Goal: Information Seeking & Learning: Learn about a topic

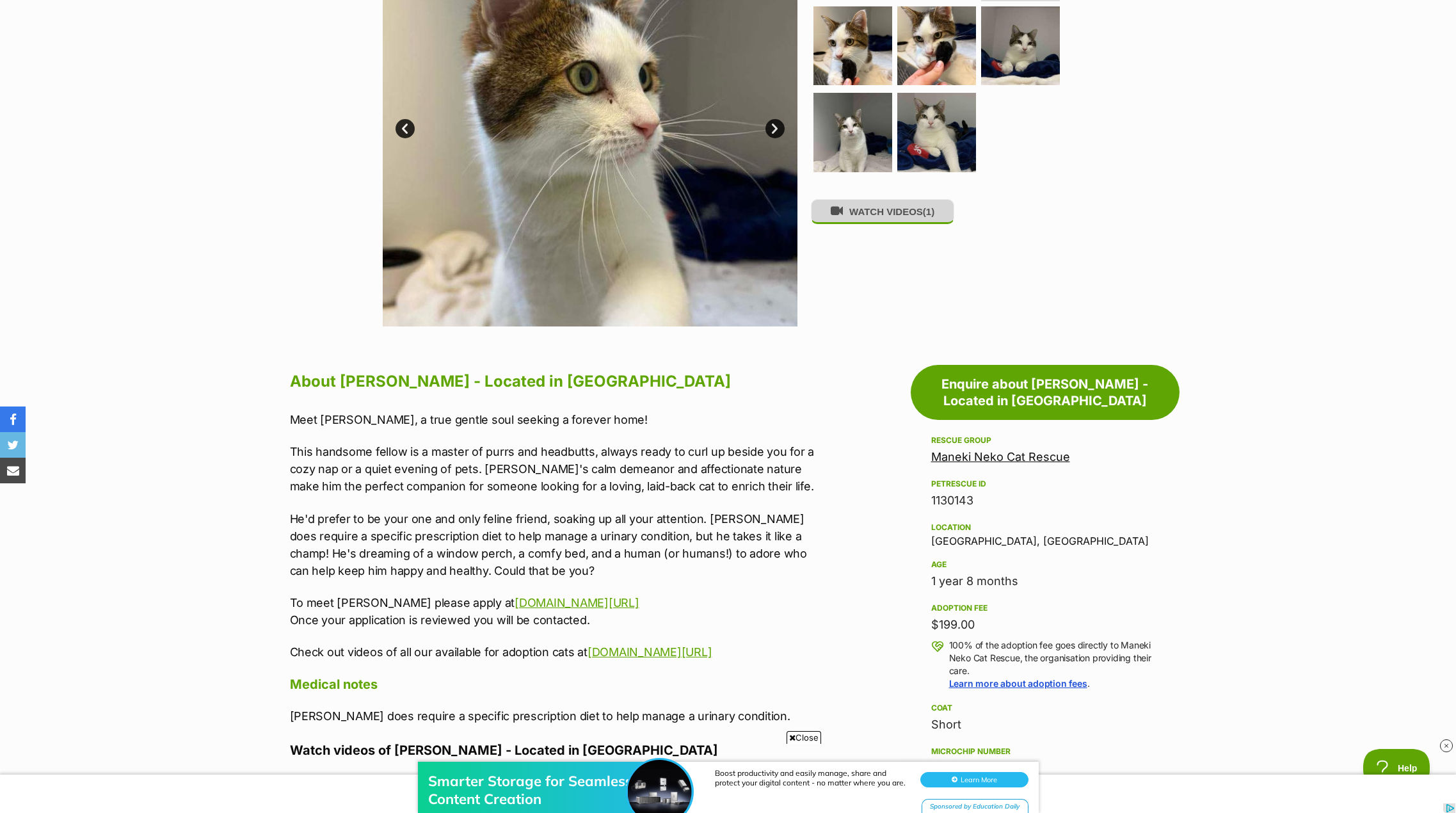
click at [909, 199] on button "WATCH VIDEOS (1)" at bounding box center [882, 211] width 144 height 25
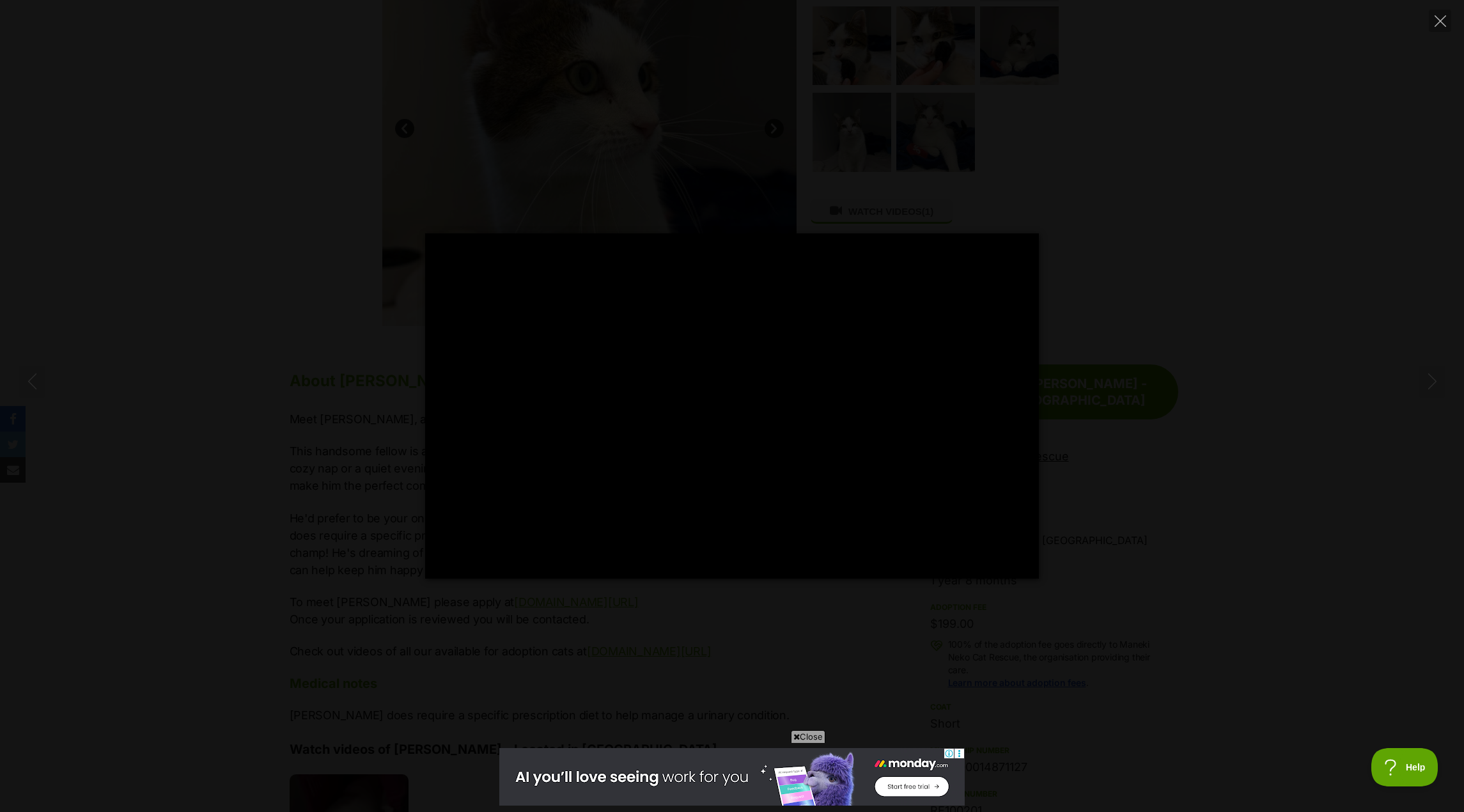
type input "100"
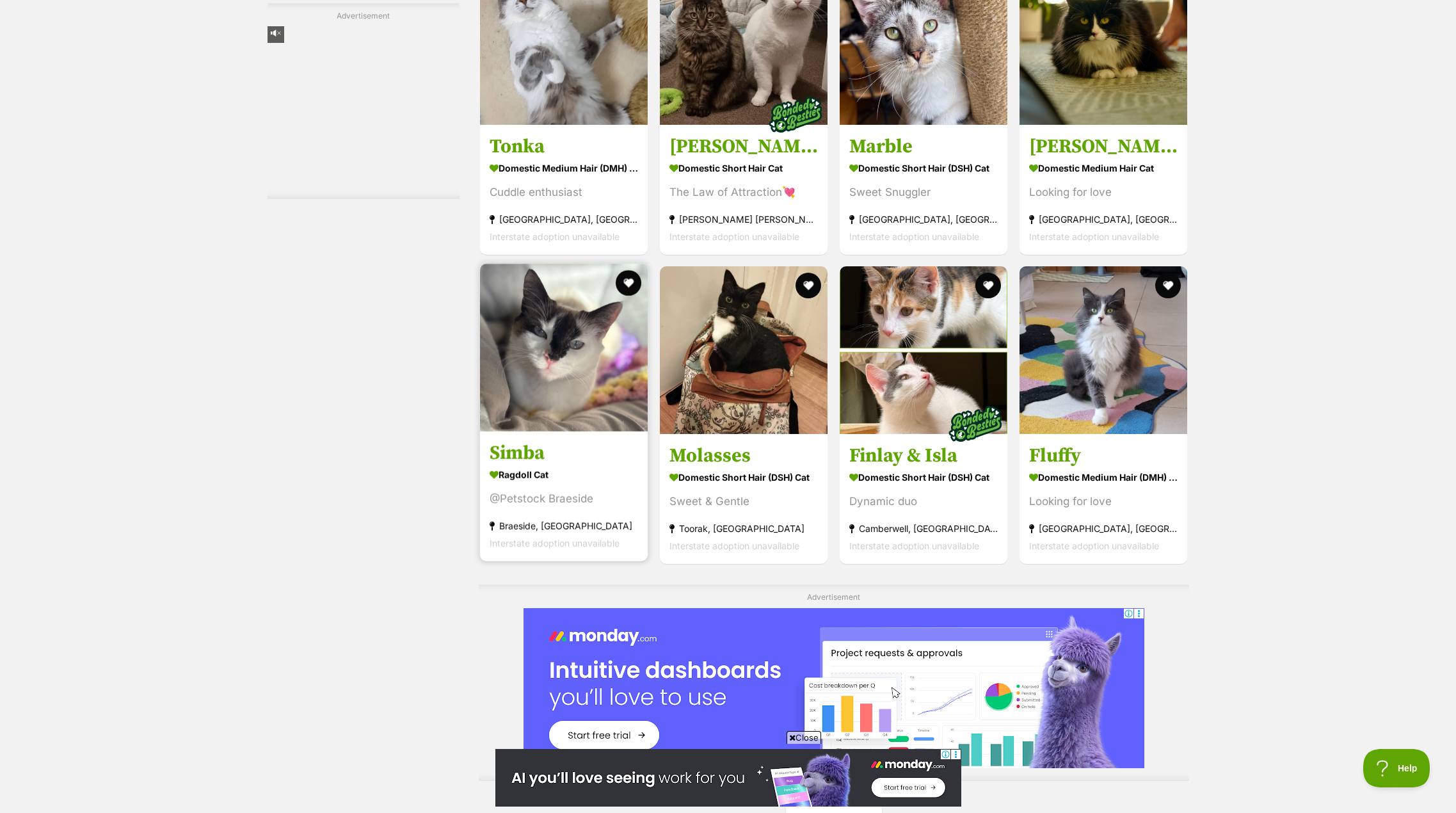
click at [558, 406] on img at bounding box center [564, 347] width 168 height 168
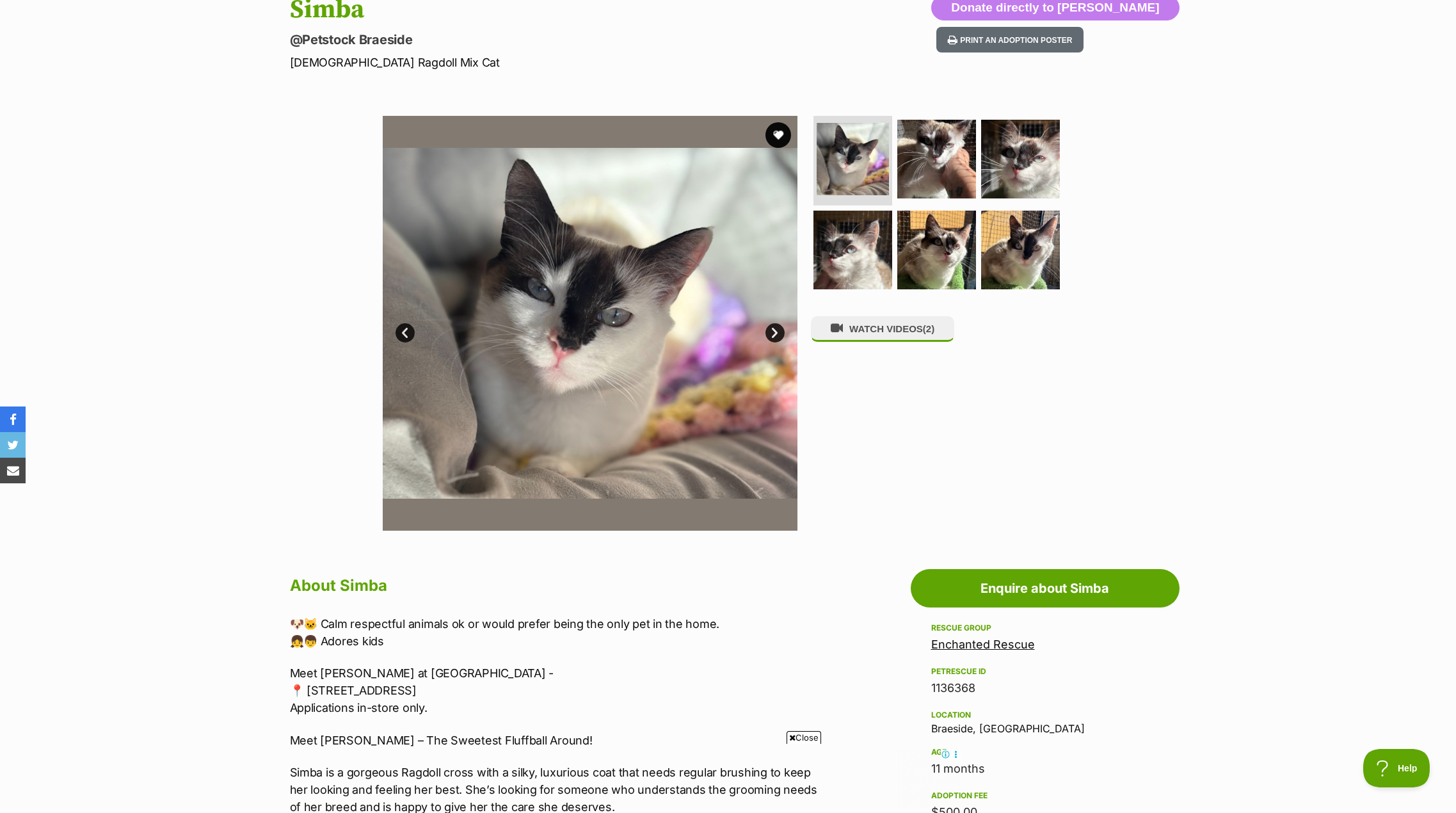
scroll to position [128, 0]
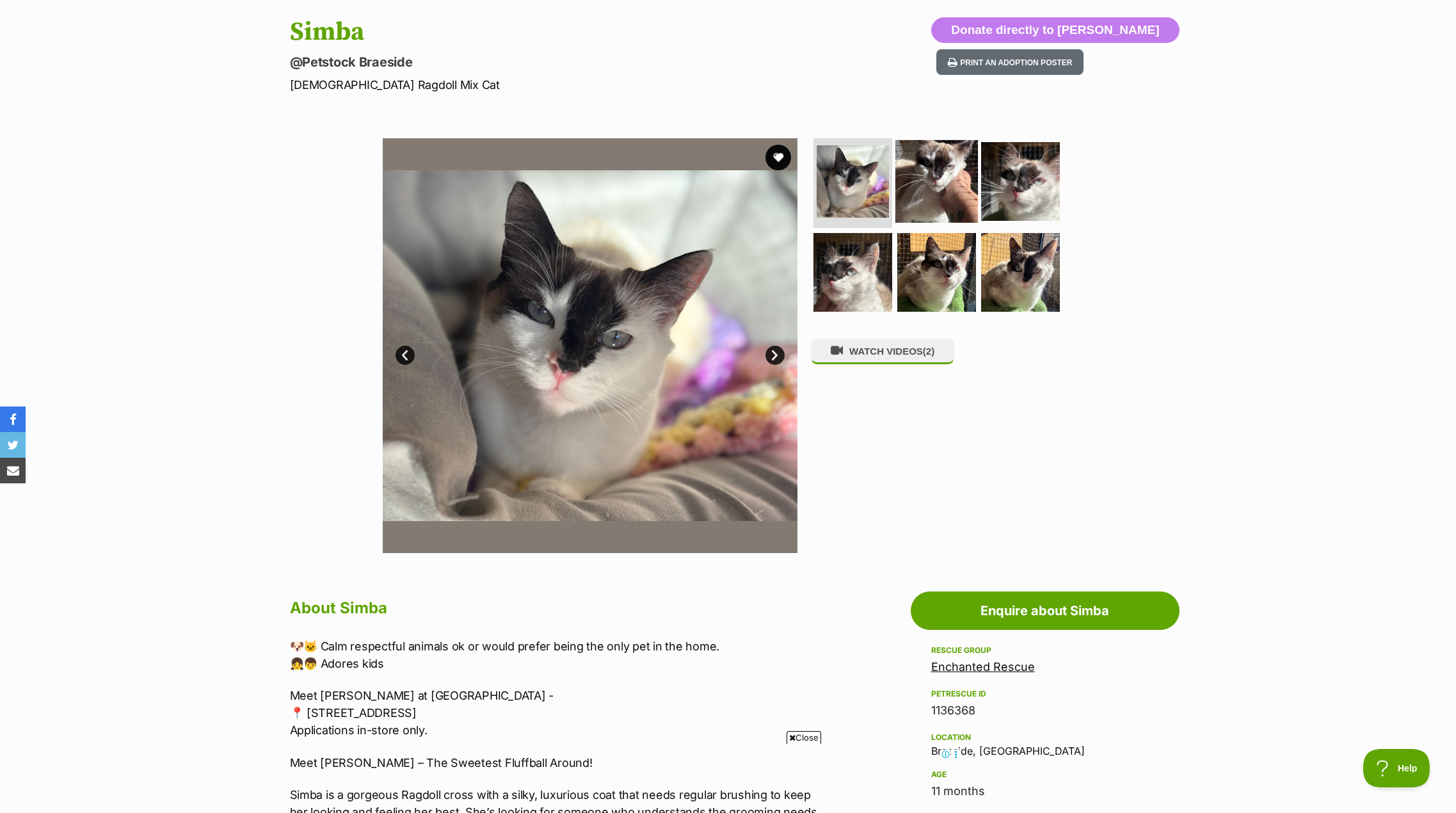
click at [942, 189] on img at bounding box center [937, 182] width 83 height 83
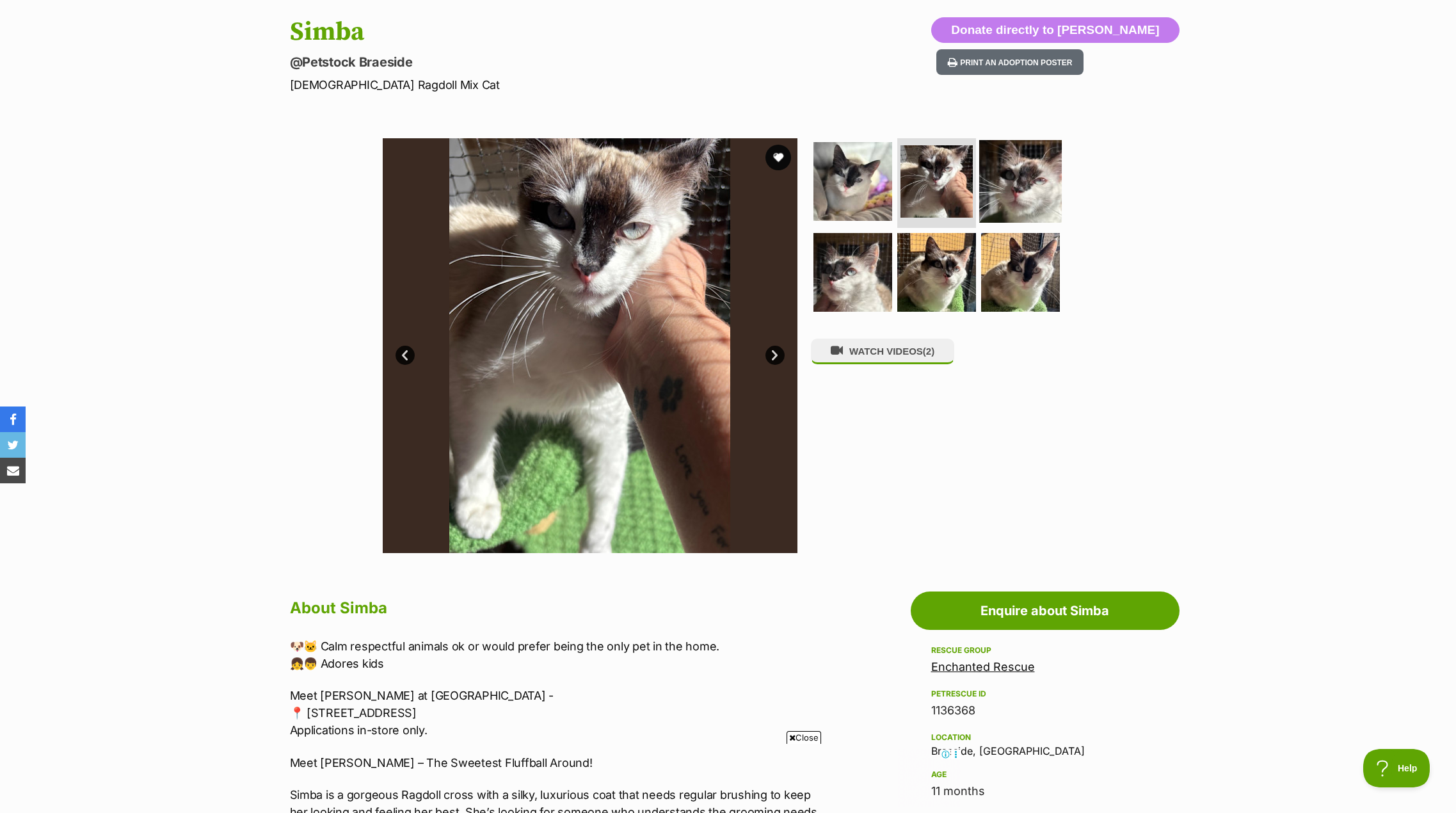
click at [1034, 182] on img at bounding box center [1021, 182] width 83 height 83
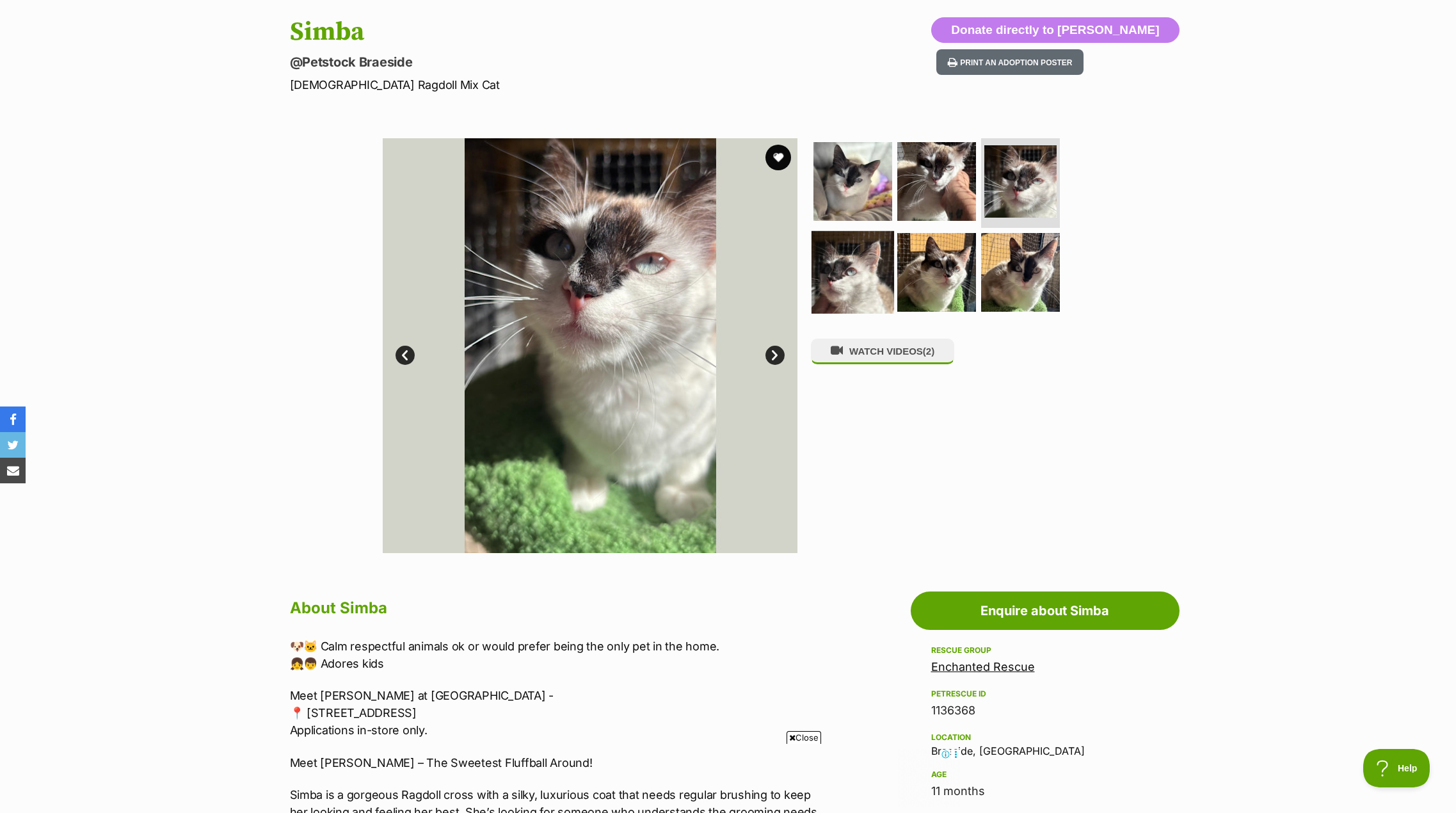
click at [836, 269] on img at bounding box center [853, 272] width 83 height 83
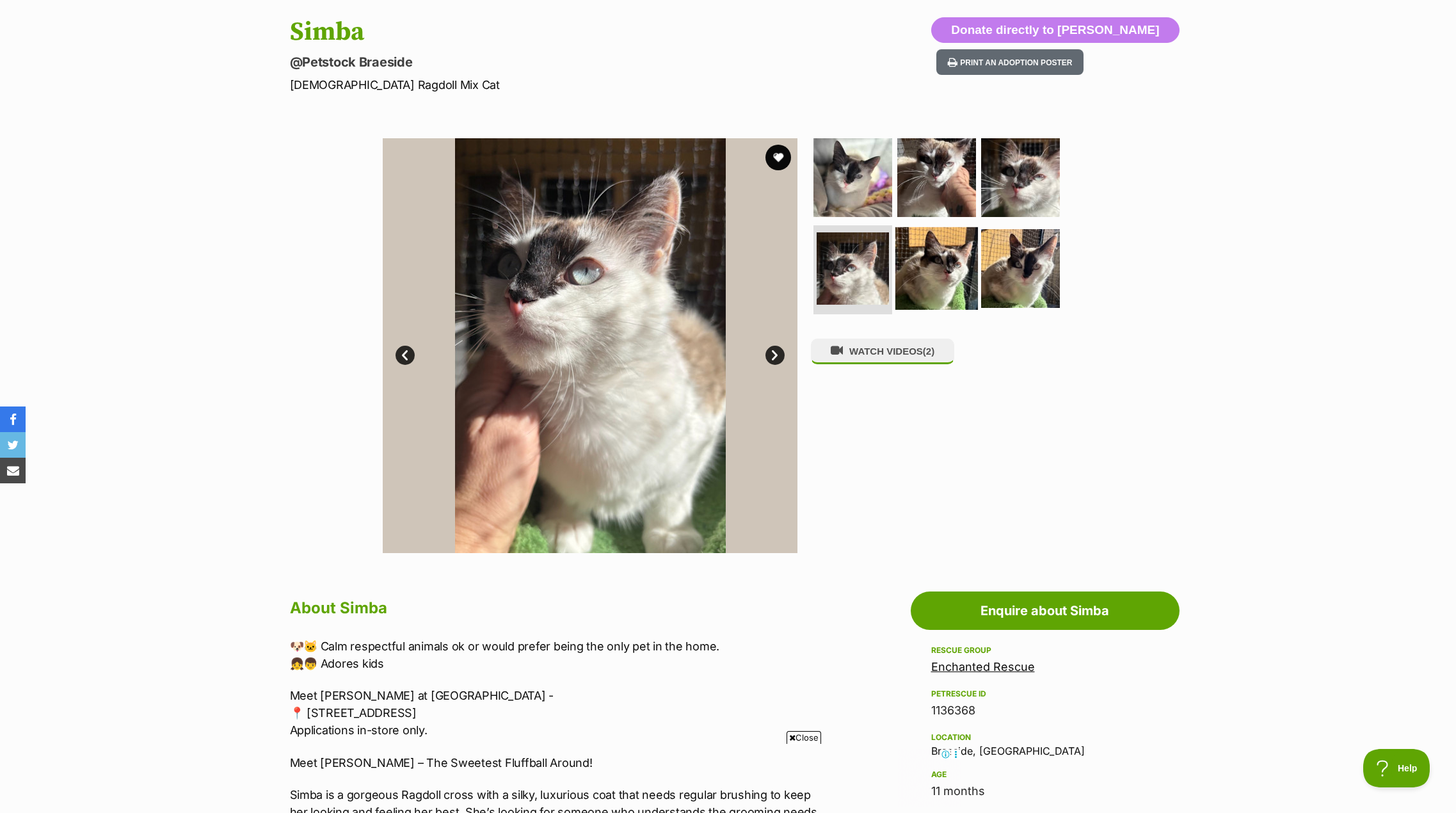
click at [935, 270] on img at bounding box center [937, 268] width 83 height 83
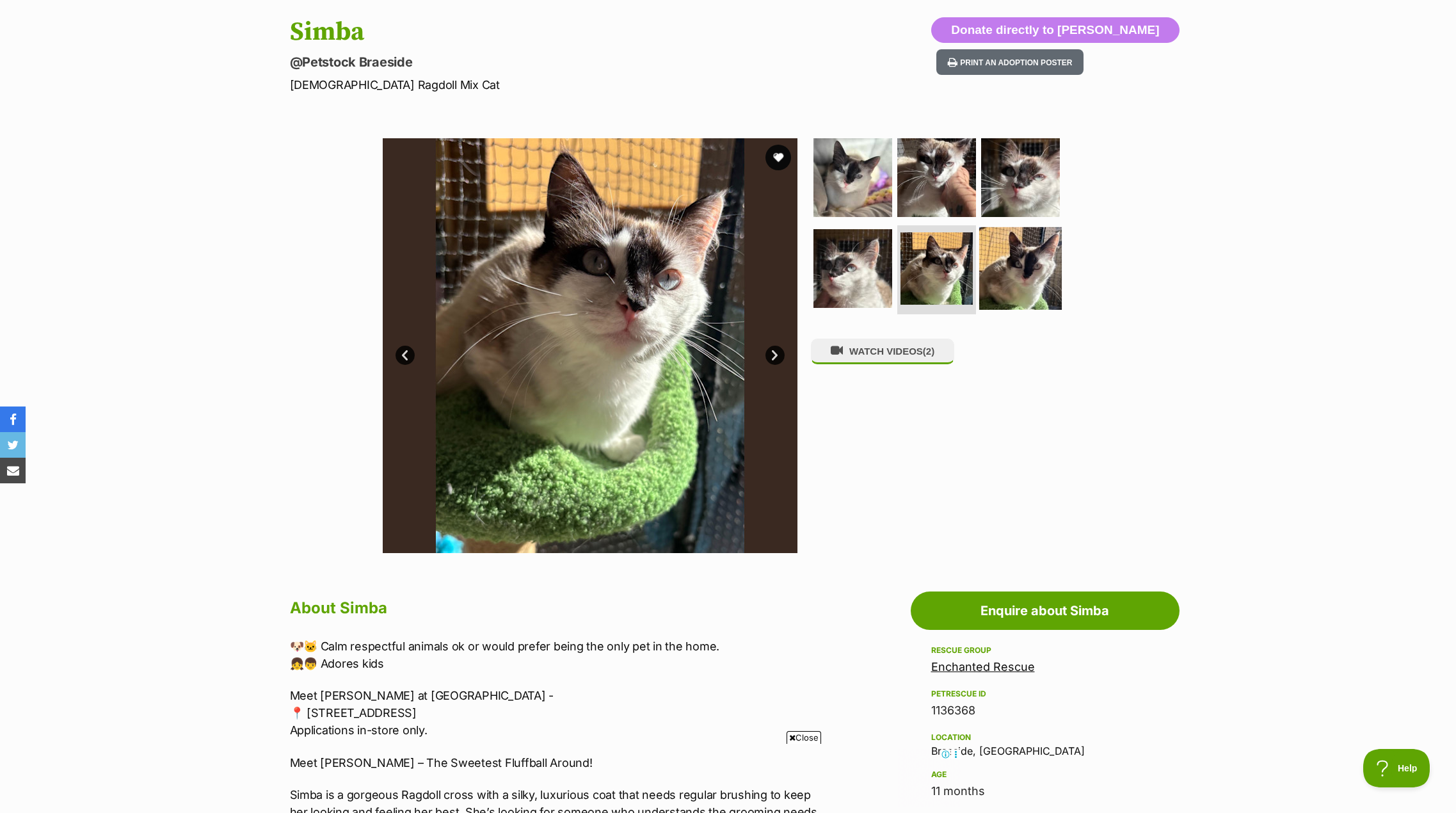
click at [1021, 267] on img at bounding box center [1021, 268] width 83 height 83
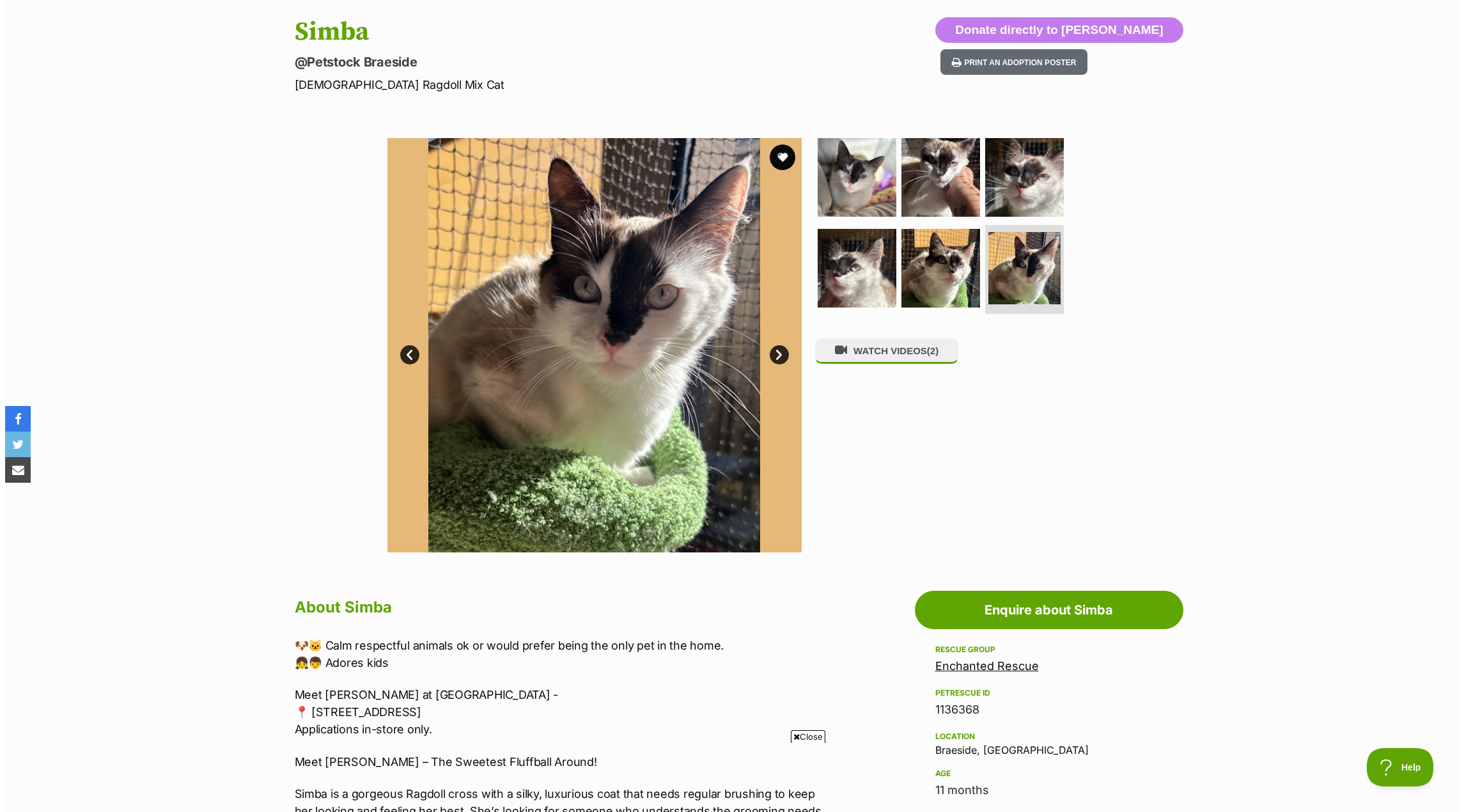
scroll to position [0, 0]
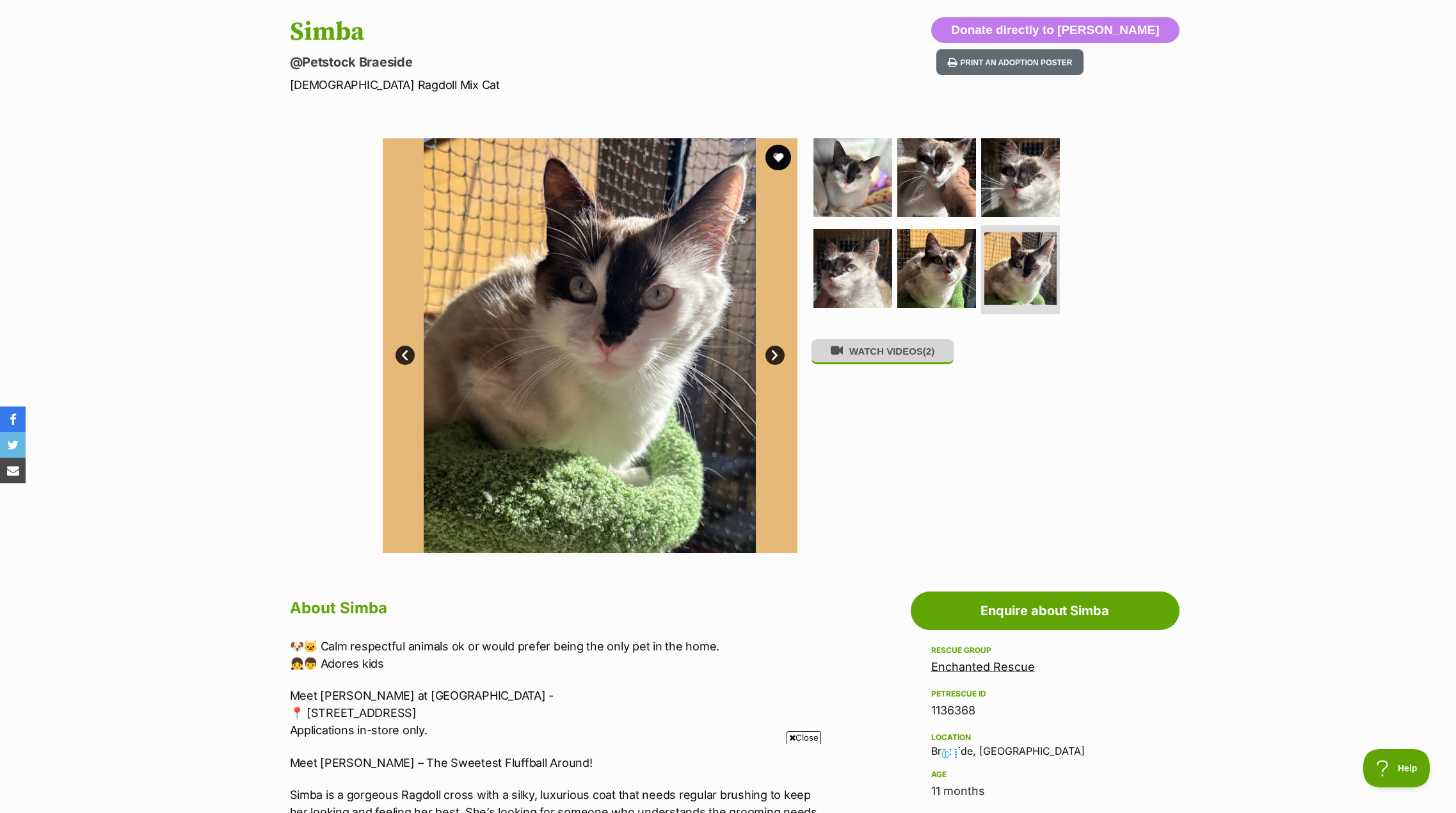
click at [893, 361] on button "WATCH VIDEOS (2)" at bounding box center [882, 351] width 144 height 25
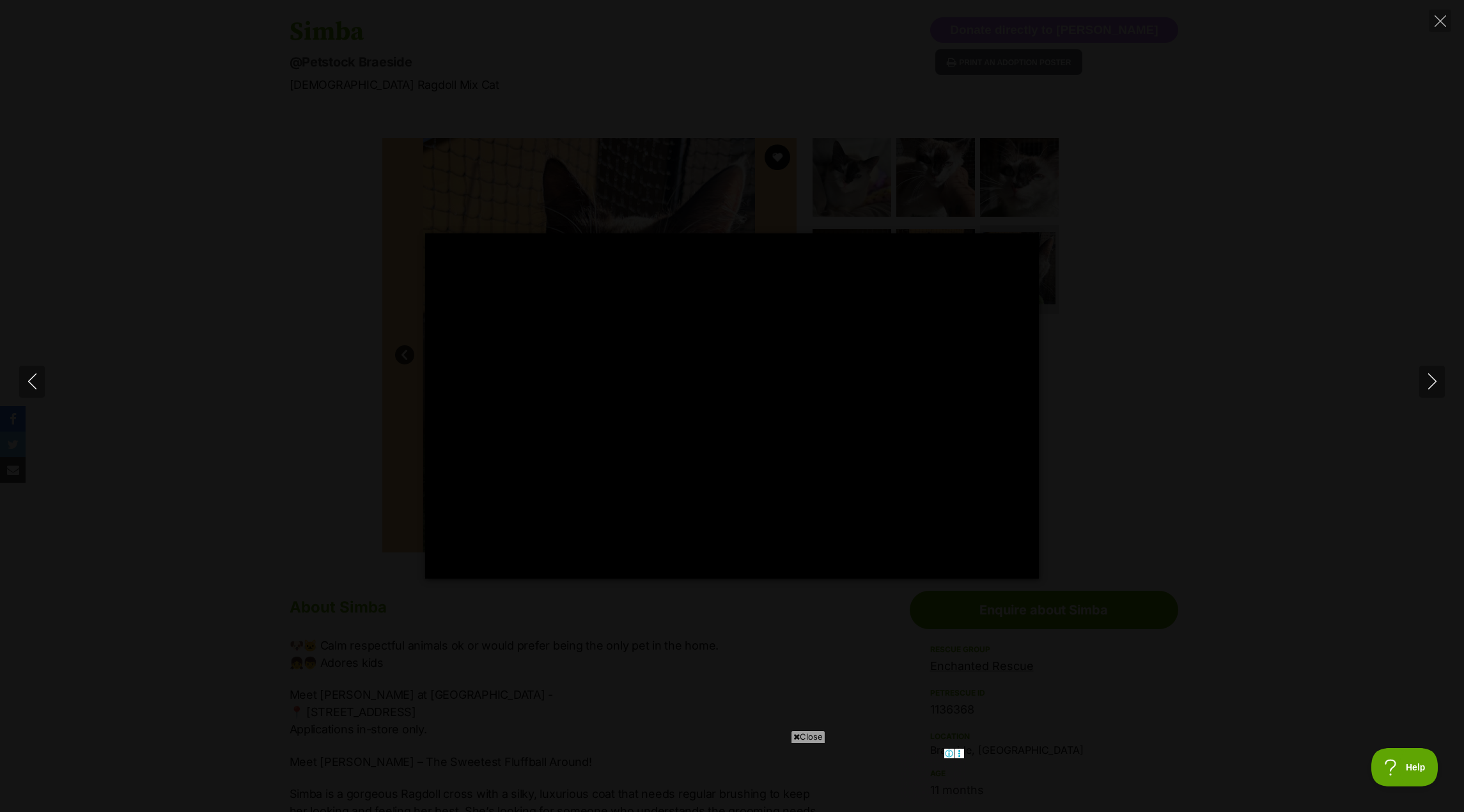
type input "100"
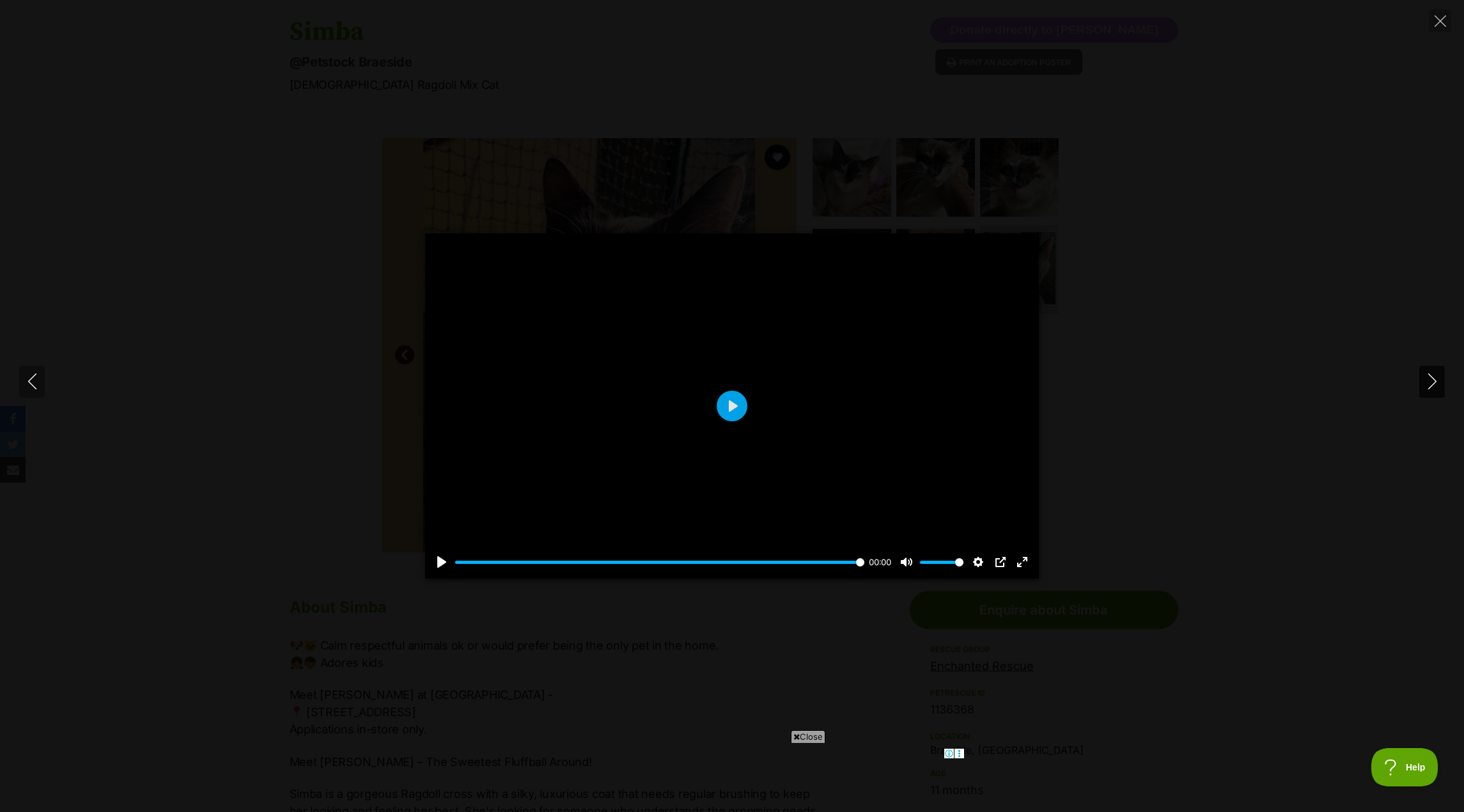
click at [1434, 377] on icon "Next" at bounding box center [1433, 382] width 16 height 16
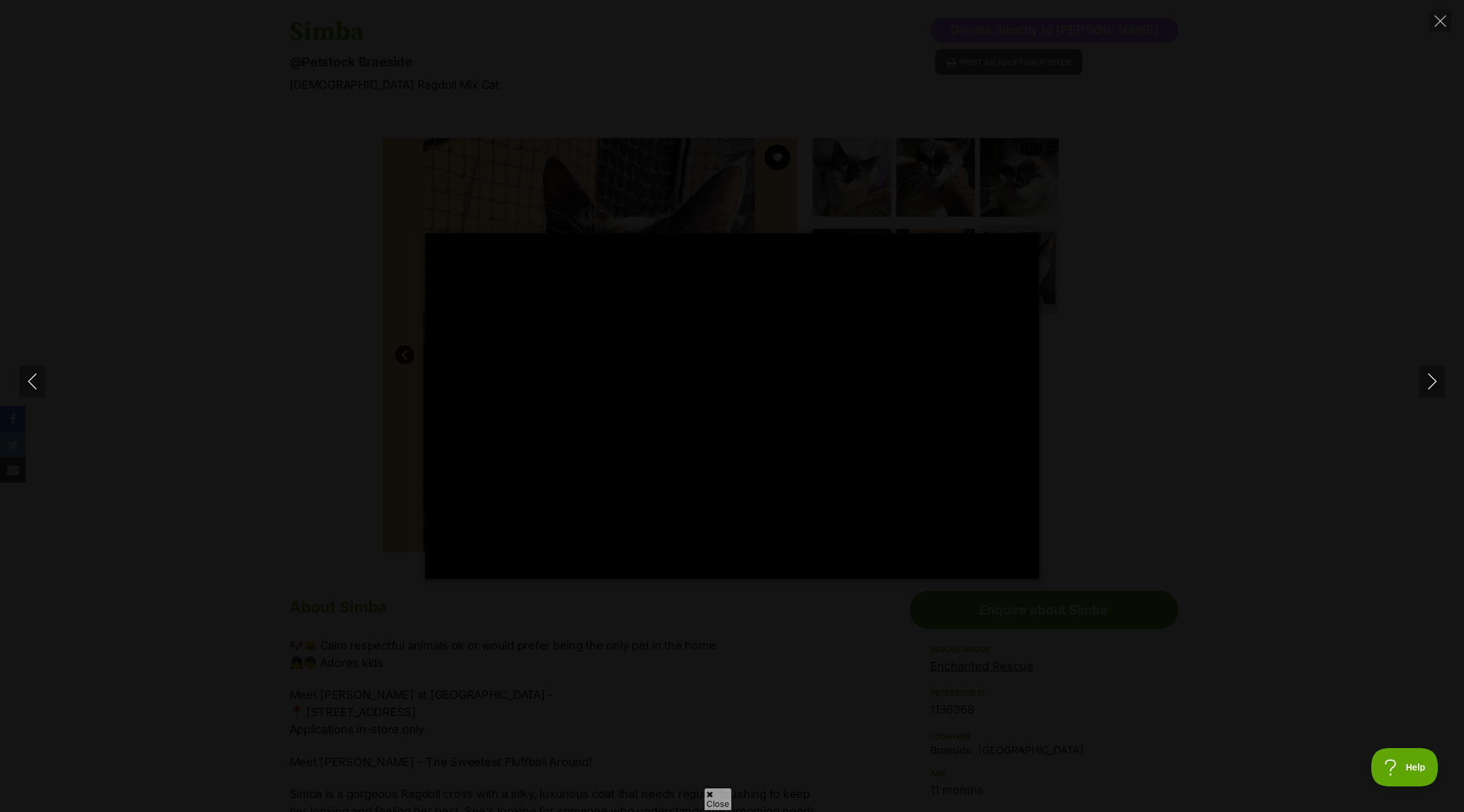
type input "100"
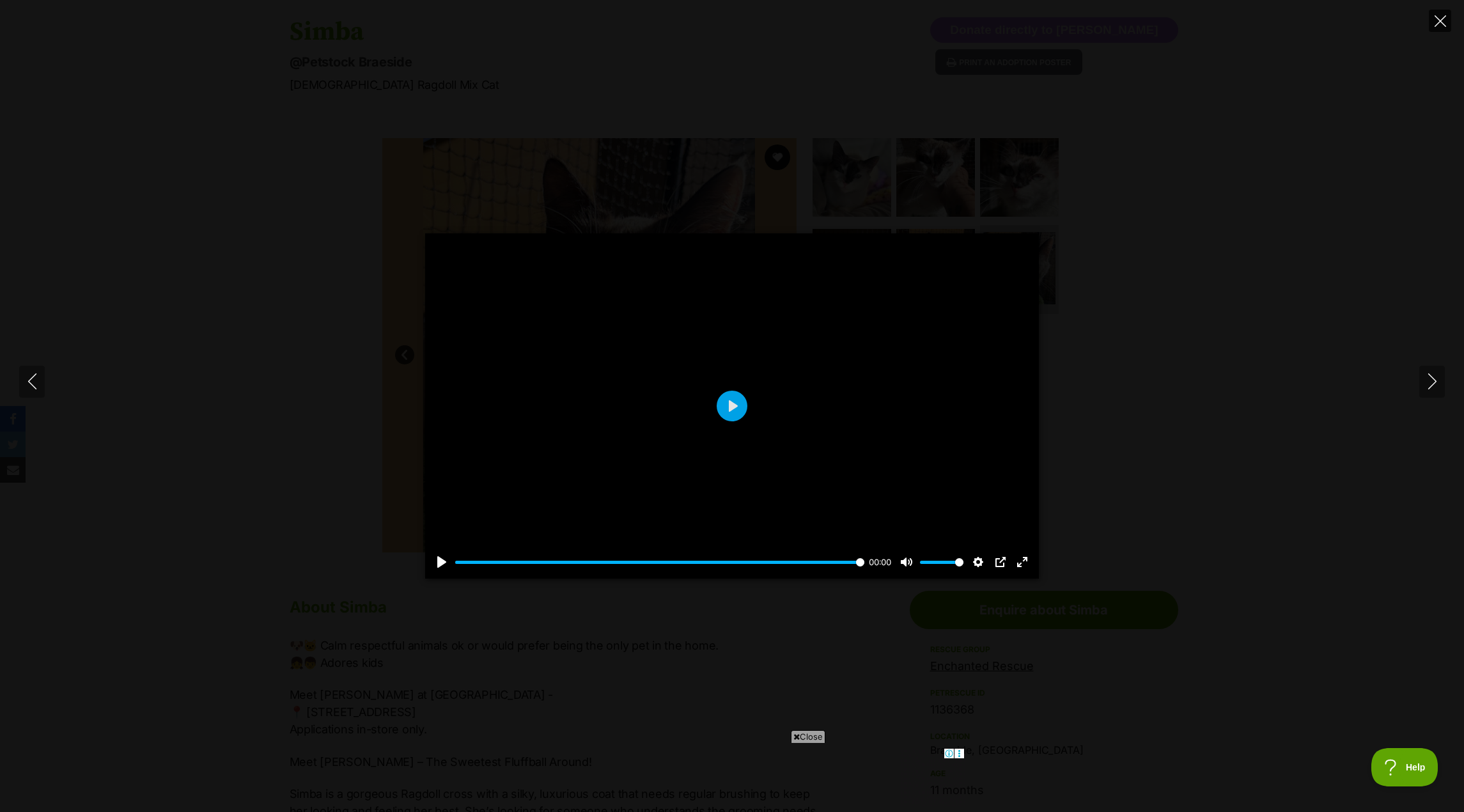
click at [1435, 21] on icon "Close" at bounding box center [1440, 21] width 11 height 11
